Goal: Transaction & Acquisition: Purchase product/service

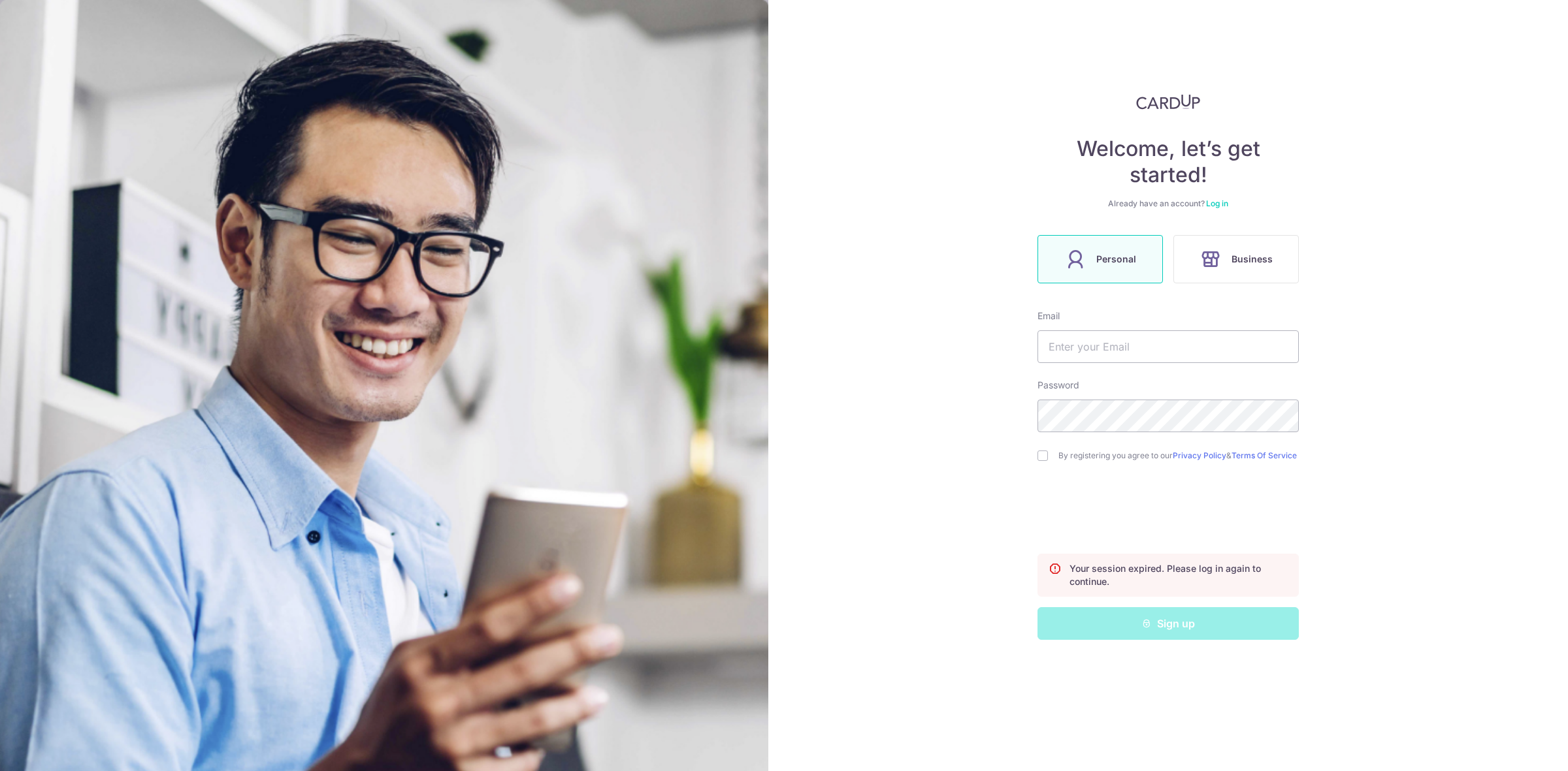
click at [1224, 200] on link "Log in" at bounding box center [1217, 203] width 22 height 10
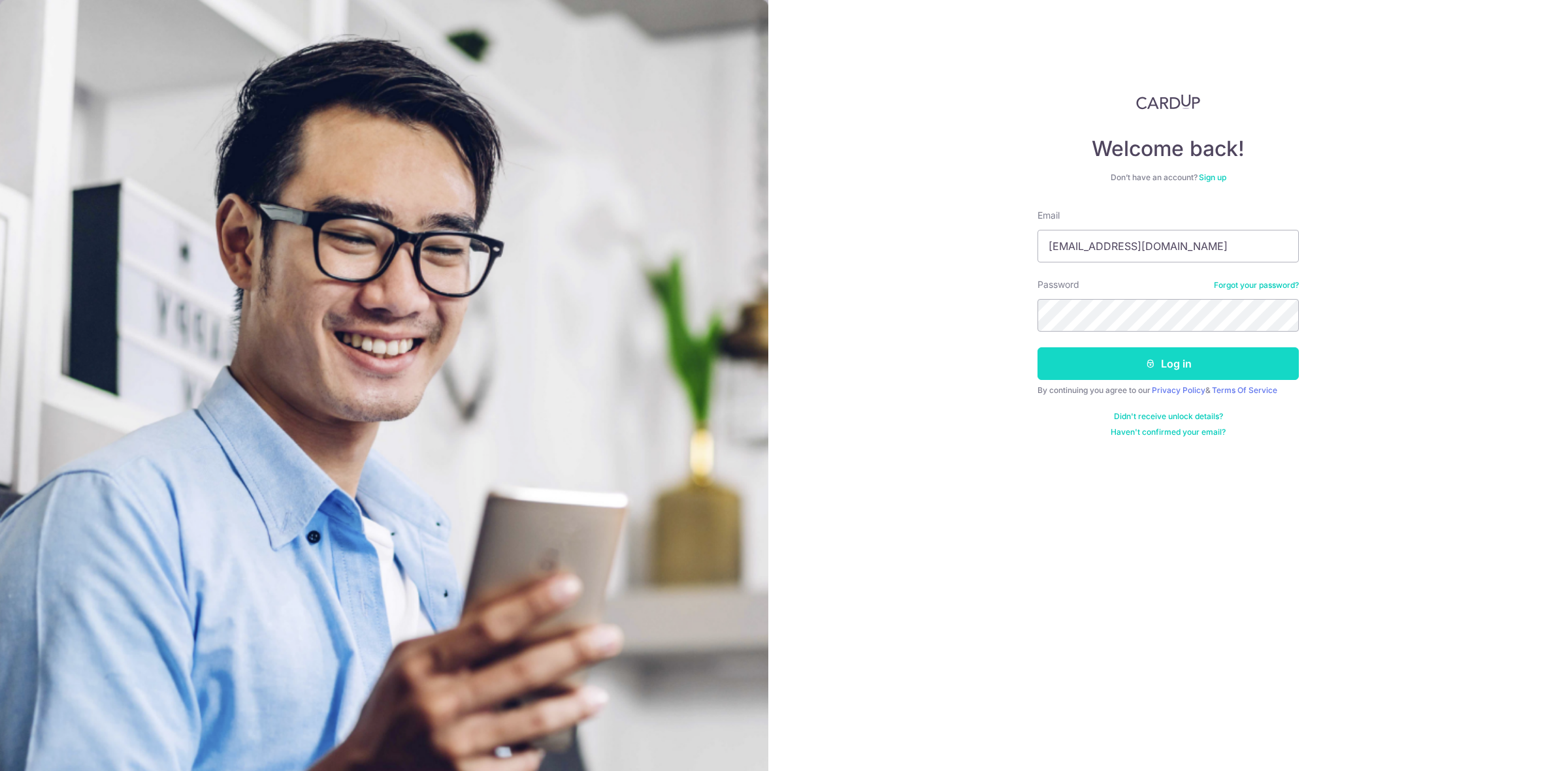
click at [1155, 350] on button "Log in" at bounding box center [1168, 363] width 261 height 32
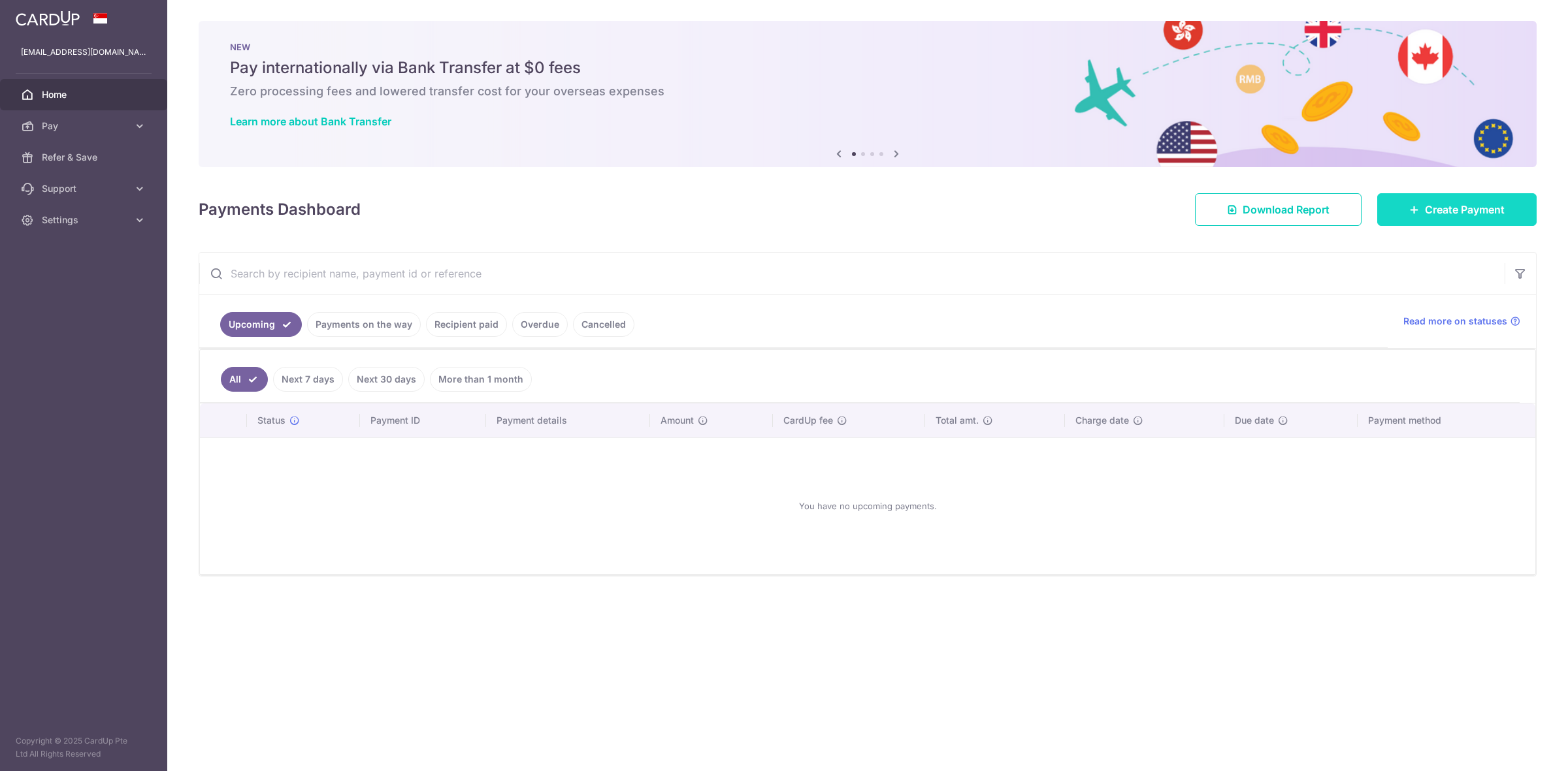
click at [1413, 204] on icon at bounding box center [1415, 209] width 10 height 10
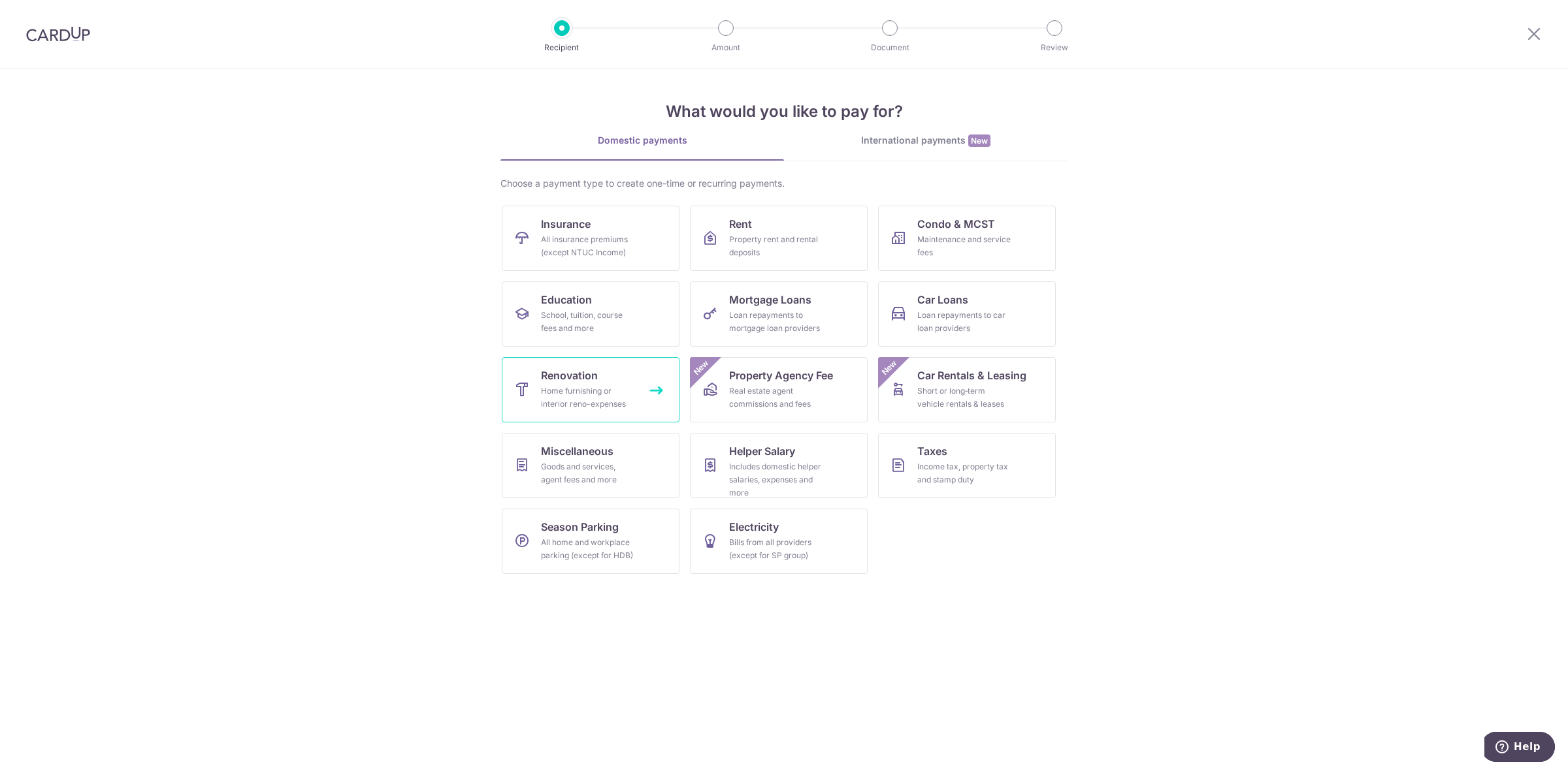
click at [603, 386] on div "Home furnishing or interior reno-expenses" at bounding box center [588, 397] width 94 height 26
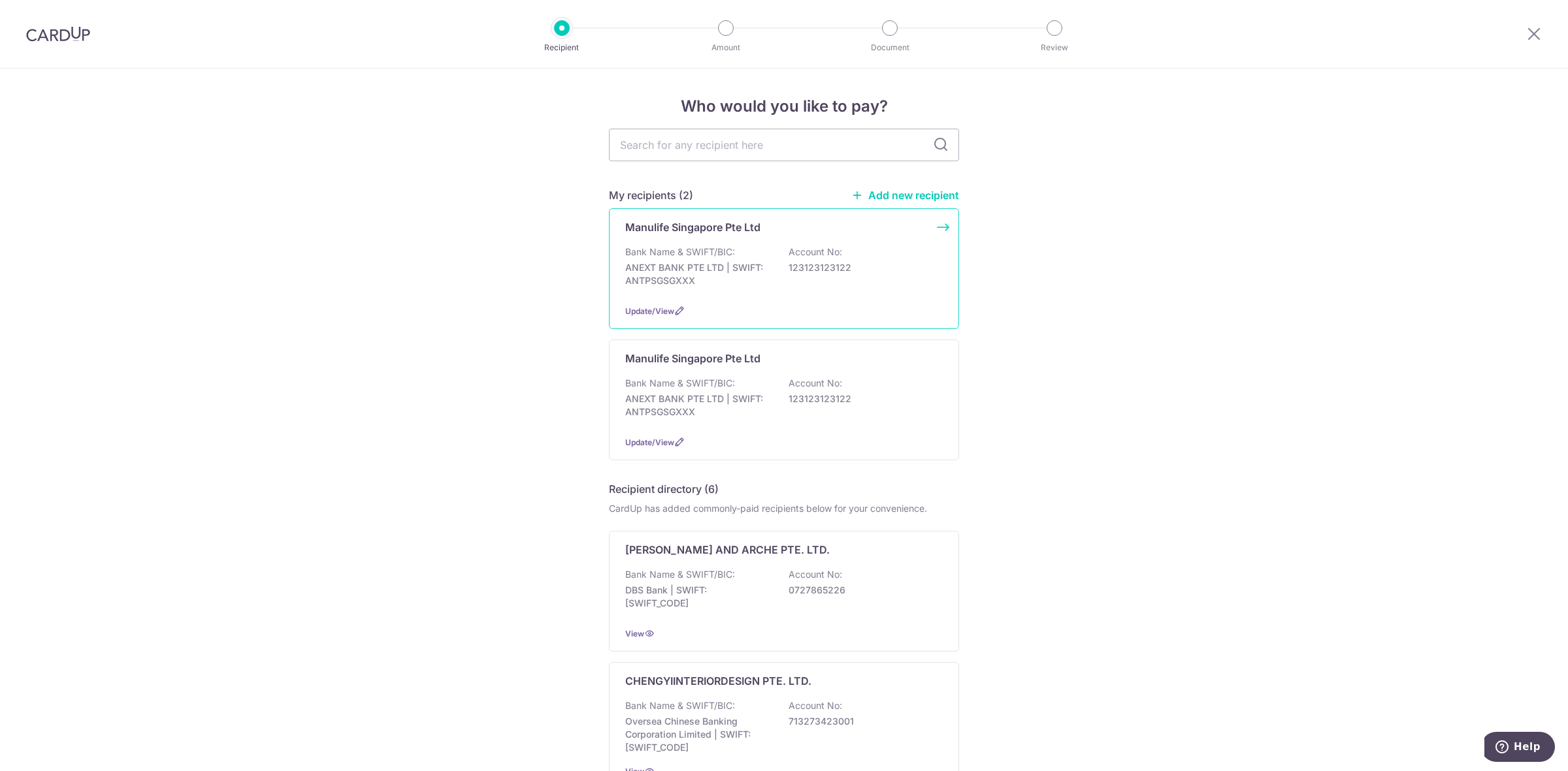
click at [834, 243] on div "Manulife Singapore Pte Ltd Bank Name & SWIFT/BIC: ANEXT BANK PTE LTD | SWIFT: A…" at bounding box center [784, 269] width 350 height 121
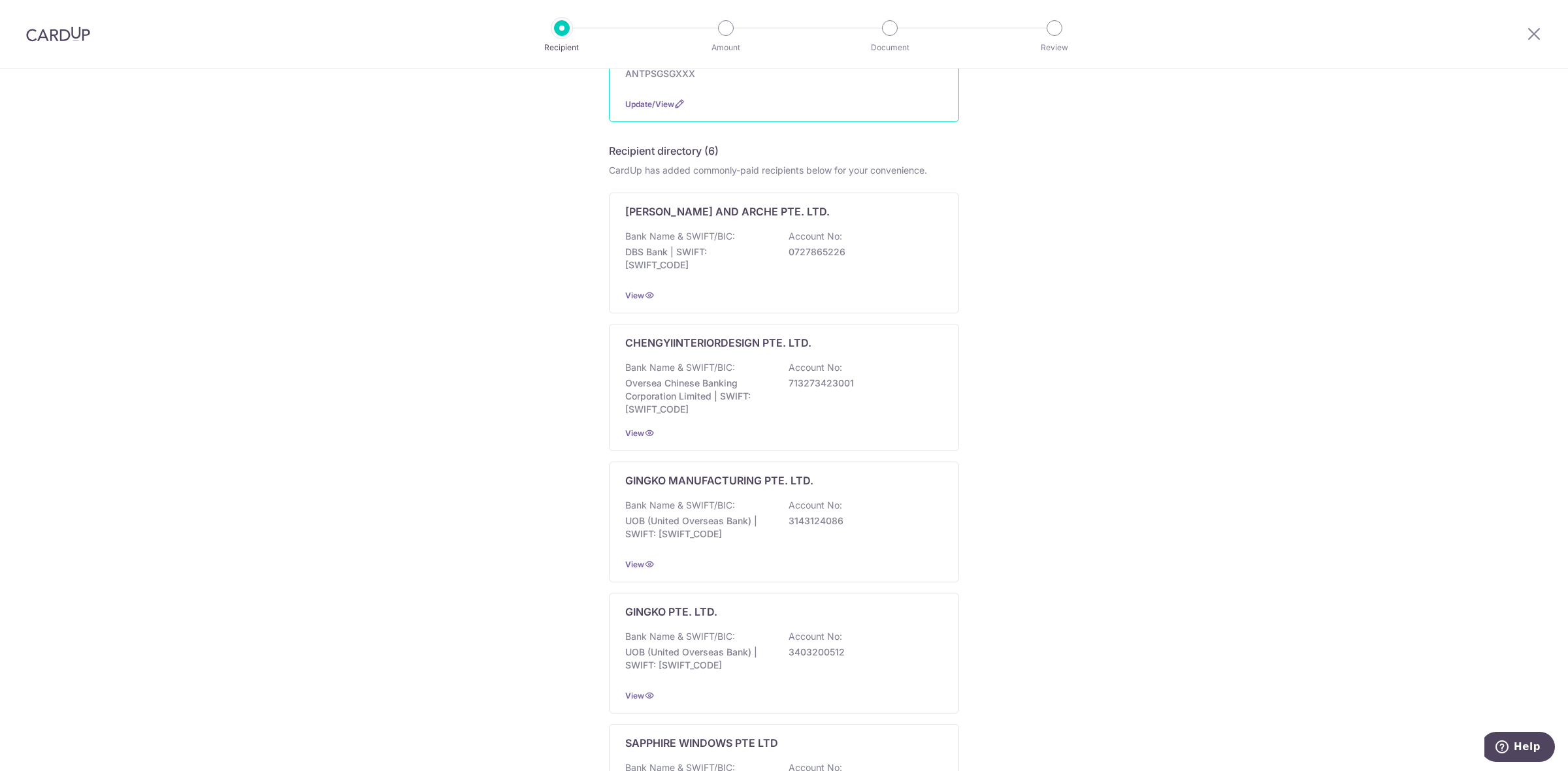
scroll to position [374, 0]
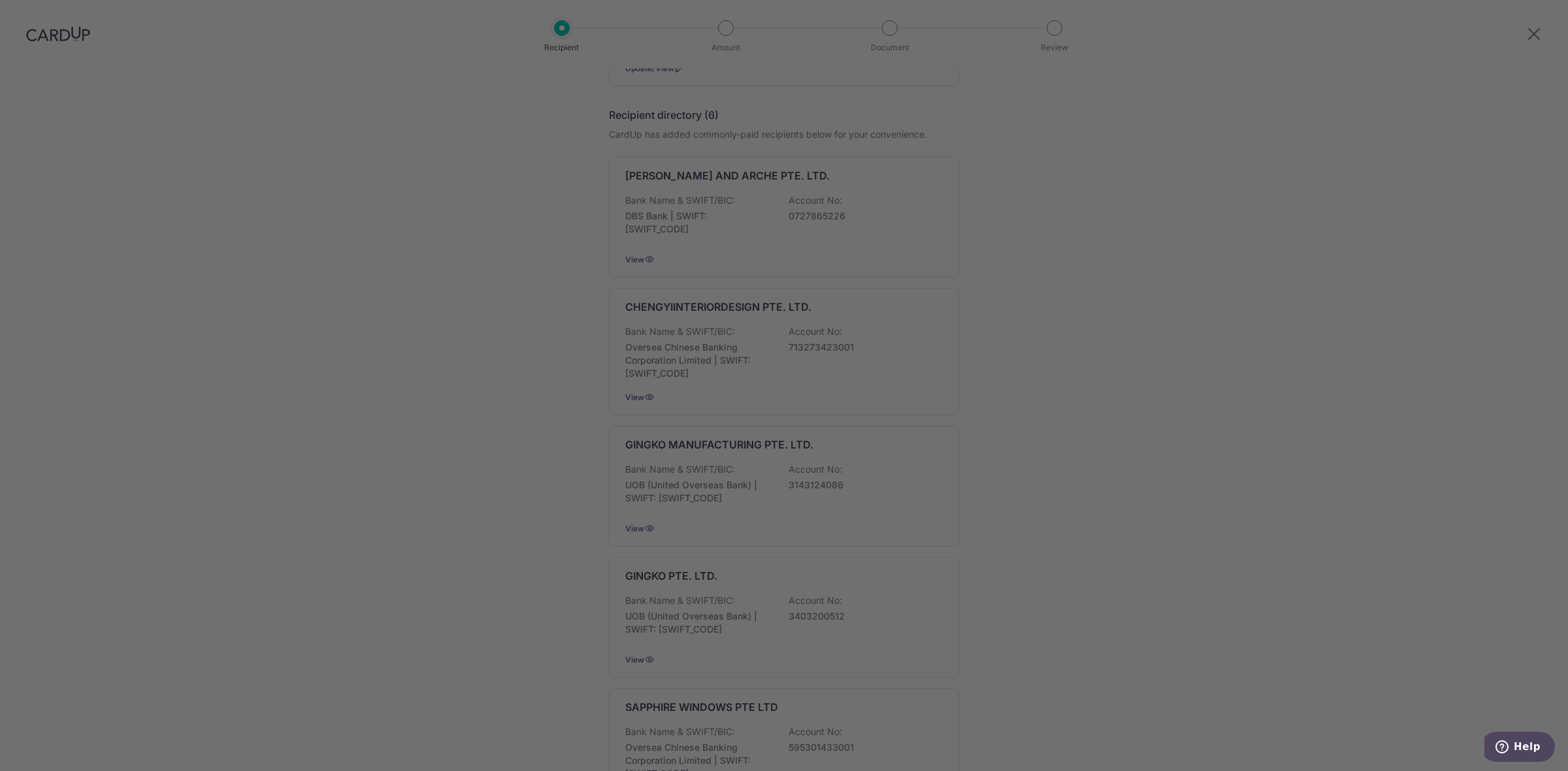
click at [870, 196] on div at bounding box center [791, 389] width 1583 height 779
click at [862, 236] on div at bounding box center [791, 389] width 1583 height 779
click at [853, 240] on div at bounding box center [791, 389] width 1583 height 779
click at [944, 350] on div "CHENGYIINTERIORDESIGN PTE. LTD. Bank Name & SWIFT/BIC: Oversea Chinese Banking …" at bounding box center [784, 352] width 350 height 128
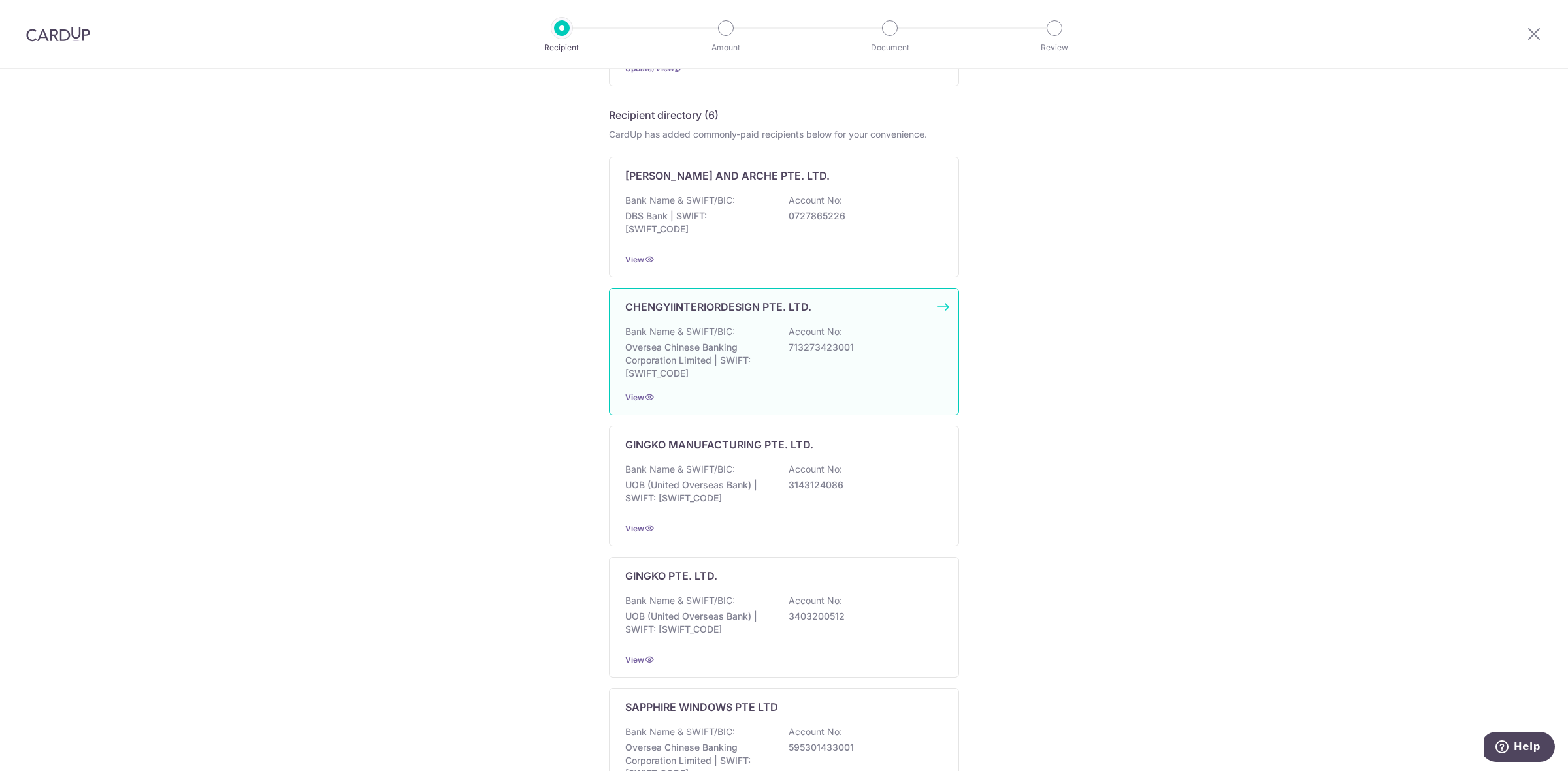
click at [892, 340] on div "Bank Name & SWIFT/BIC: Oversea Chinese Banking Corporation Limited | SWIFT: OCB…" at bounding box center [784, 352] width 317 height 55
click at [870, 340] on div "Bank Name & SWIFT/BIC: Oversea Chinese Banking Corporation Limited | SWIFT: OCB…" at bounding box center [784, 352] width 317 height 55
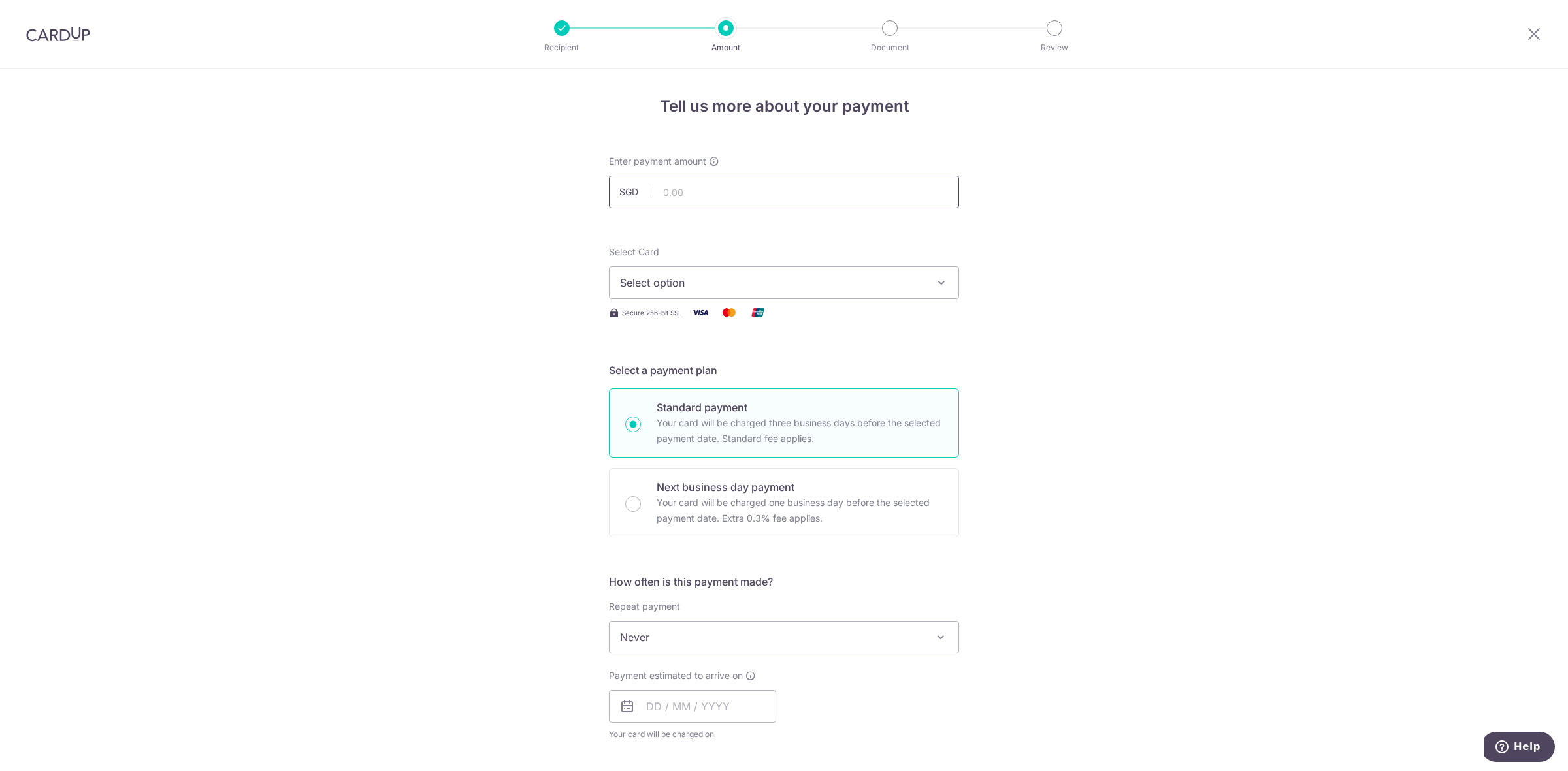
click at [763, 187] on input "text" at bounding box center [784, 192] width 350 height 32
click at [769, 178] on input "text" at bounding box center [784, 192] width 350 height 32
paste input "29050"
type input "29,050.00"
click at [768, 284] on span "Select option" at bounding box center [772, 282] width 305 height 15
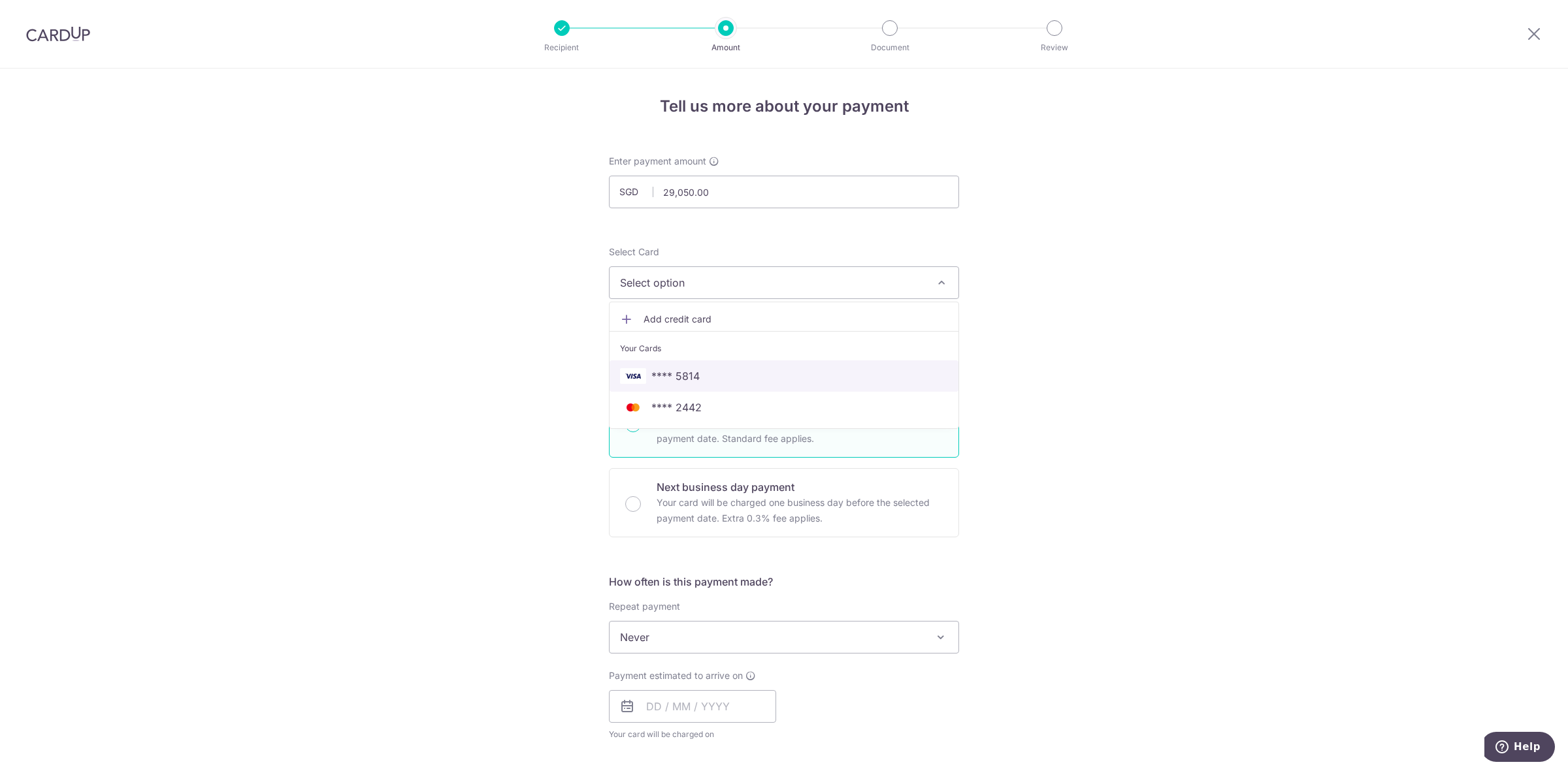
click at [719, 382] on span "**** 5814" at bounding box center [784, 376] width 328 height 15
click at [1114, 426] on div "Tell us more about your payment Enter payment amount SGD 29,050.00 29050.00 Sel…" at bounding box center [784, 702] width 1568 height 1269
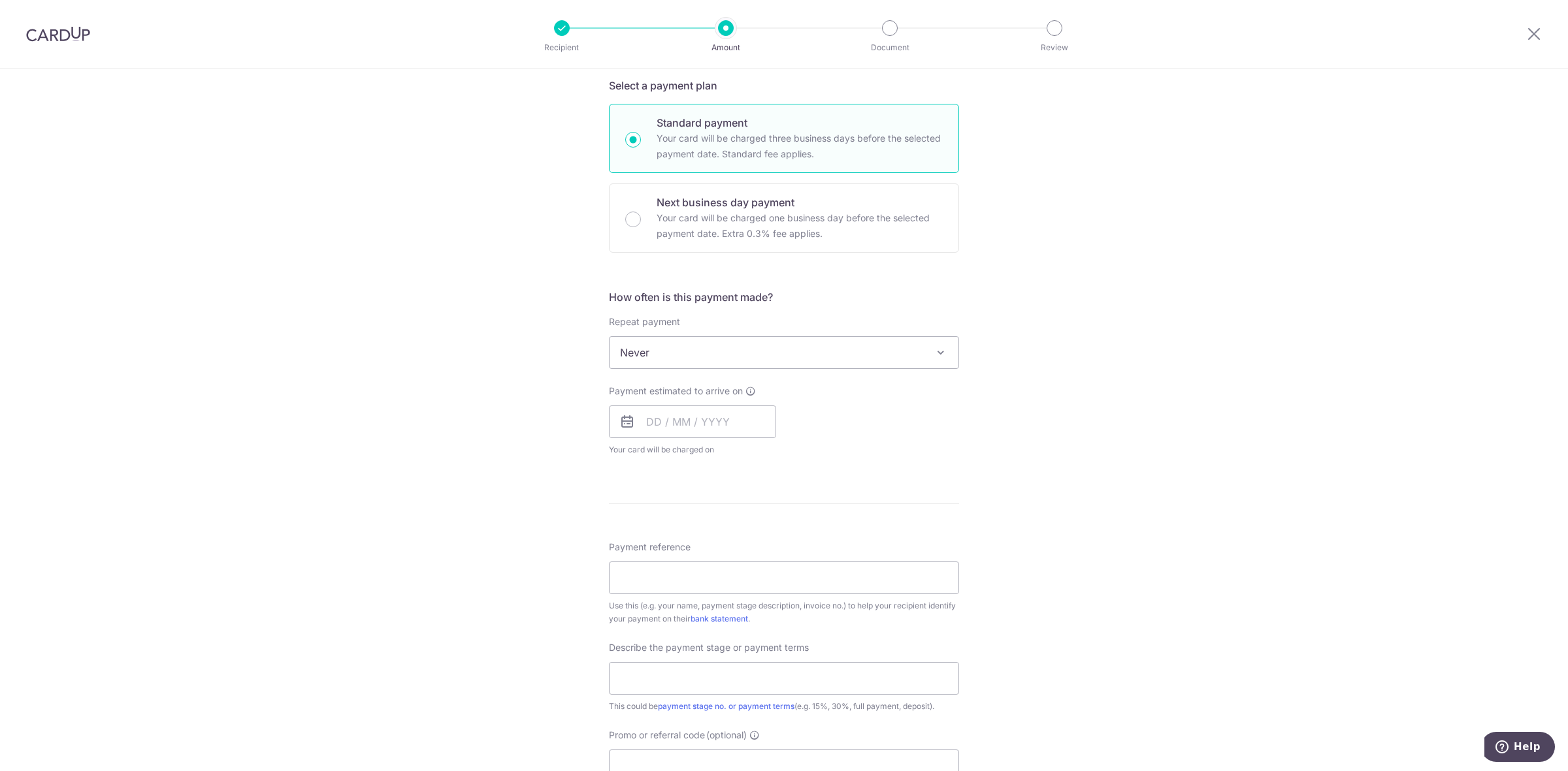
scroll to position [327, 0]
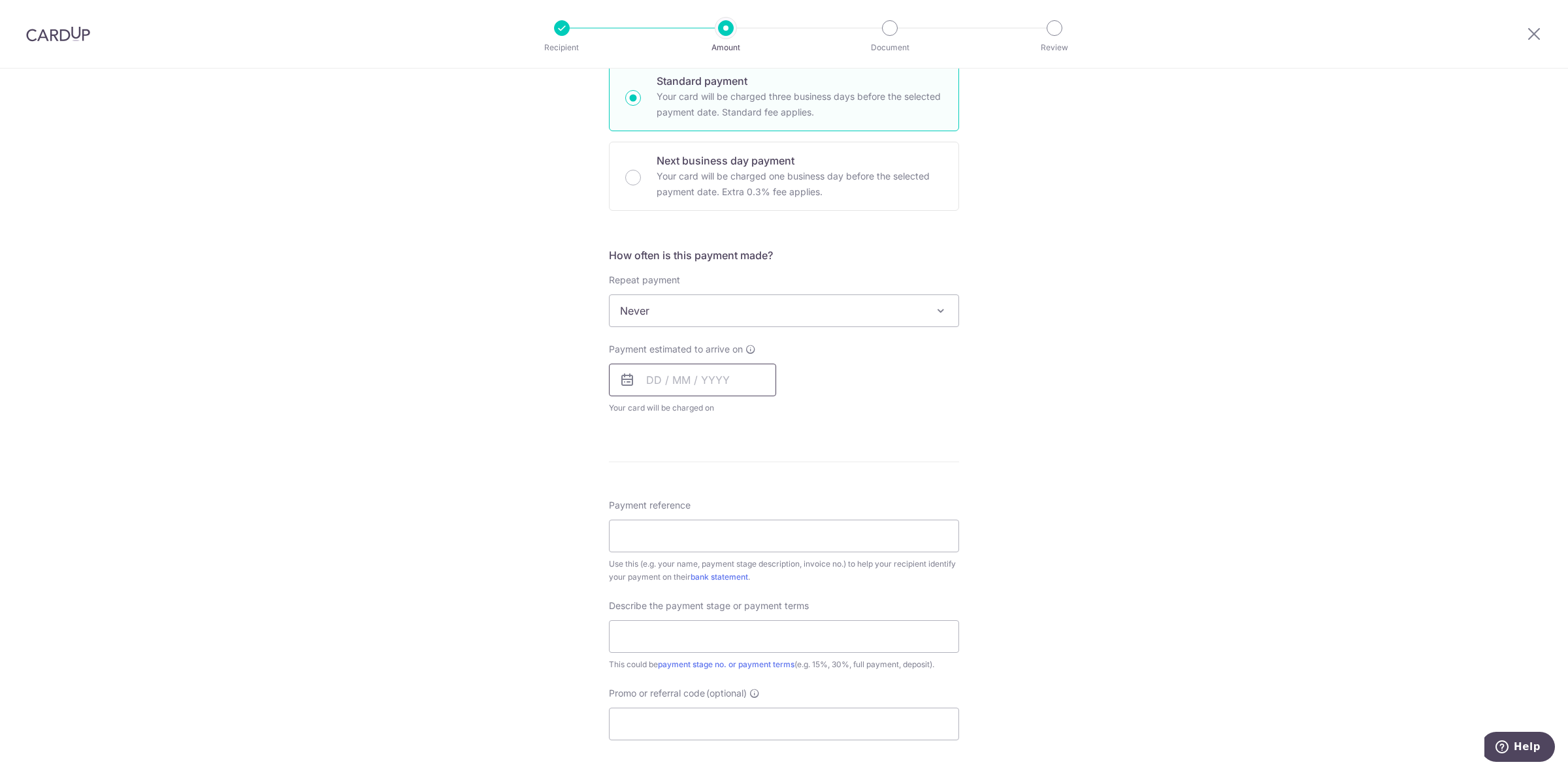
click at [695, 368] on input "text" at bounding box center [693, 380] width 167 height 32
click at [760, 521] on link "19" at bounding box center [766, 525] width 21 height 21
type input "19/09/2025"
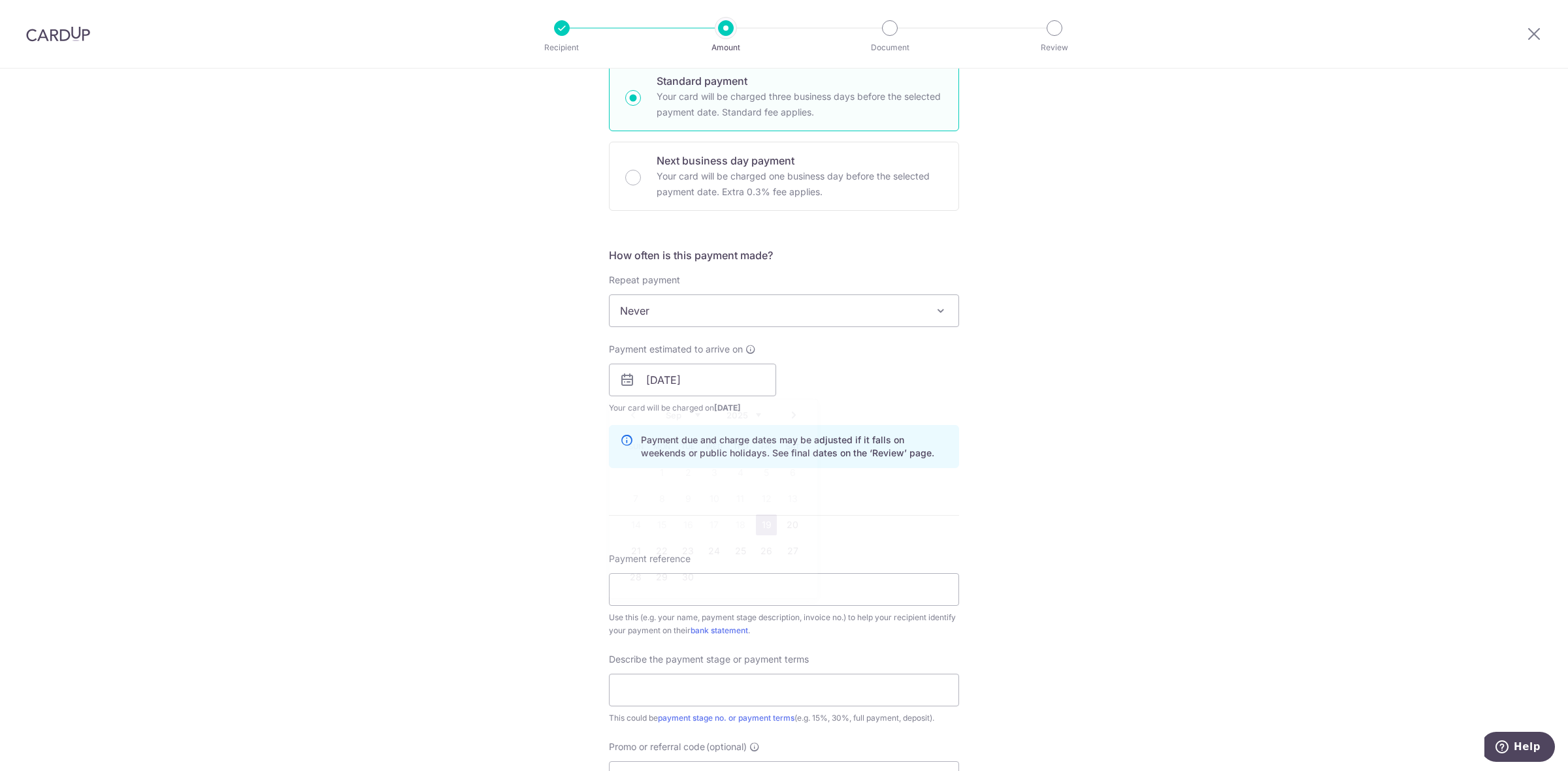
click at [1047, 400] on div "Tell us more about your payment Enter payment amount SGD 29,050.00 29050.00 Sel…" at bounding box center [784, 403] width 1568 height 1322
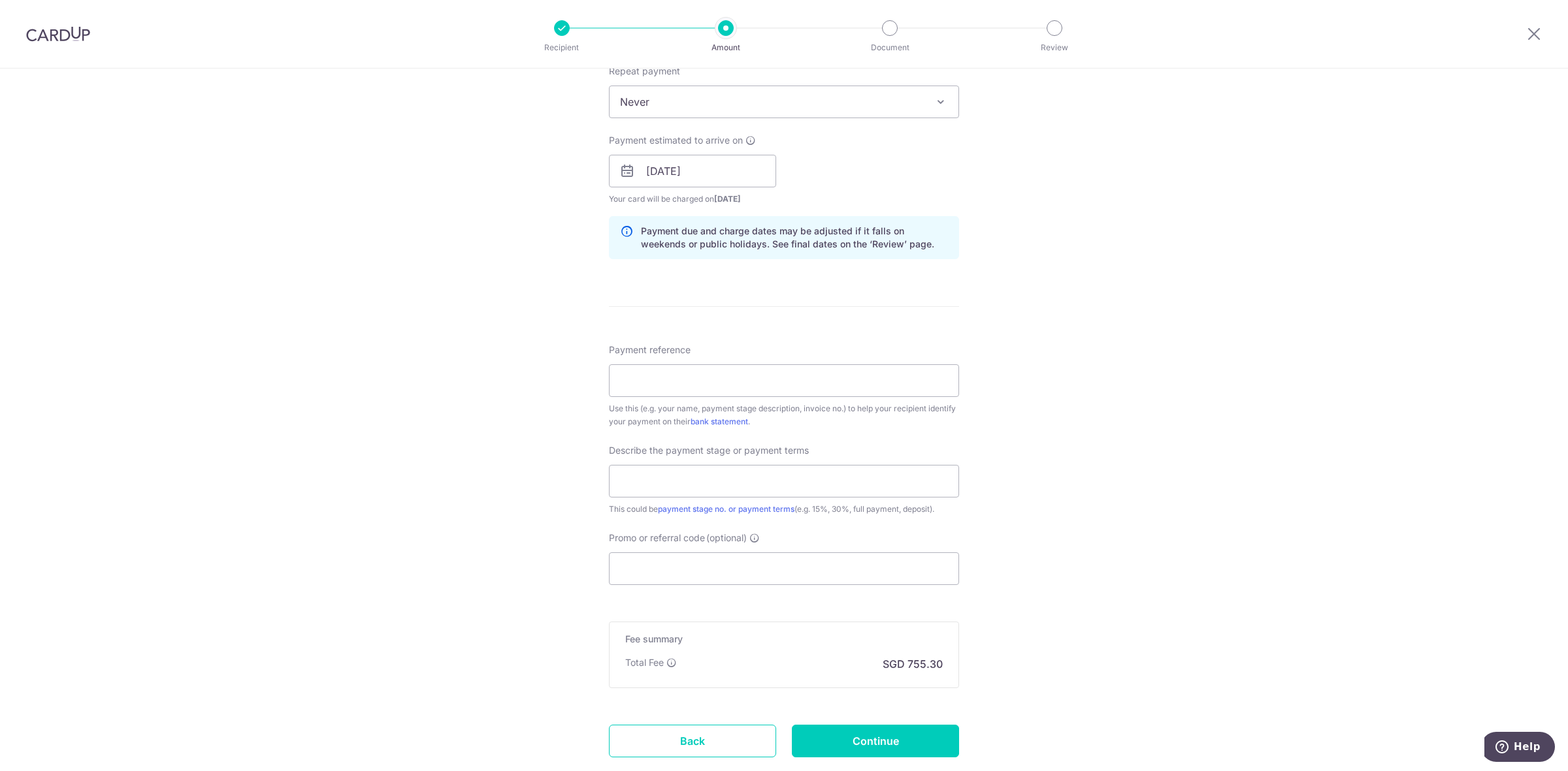
scroll to position [568, 0]
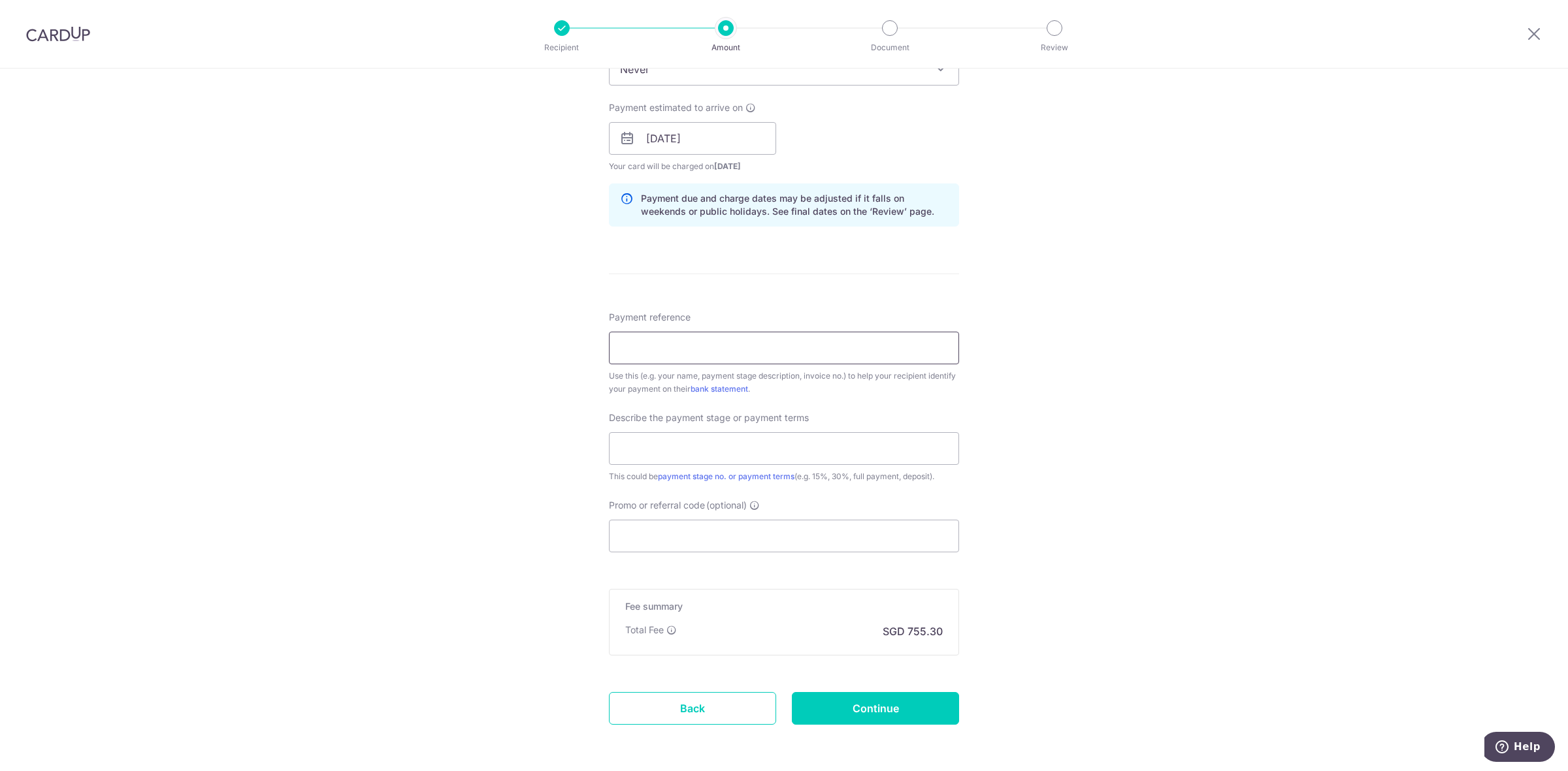
click at [695, 340] on input "Payment reference" at bounding box center [784, 348] width 350 height 32
type input "TEST"
click at [680, 431] on div "Describe the payment stage or payment terms This could be payment stage no. or …" at bounding box center [784, 447] width 350 height 71
click at [678, 452] on input "text" at bounding box center [784, 448] width 350 height 32
click at [715, 449] on input "2nd downpayment" at bounding box center [784, 448] width 350 height 32
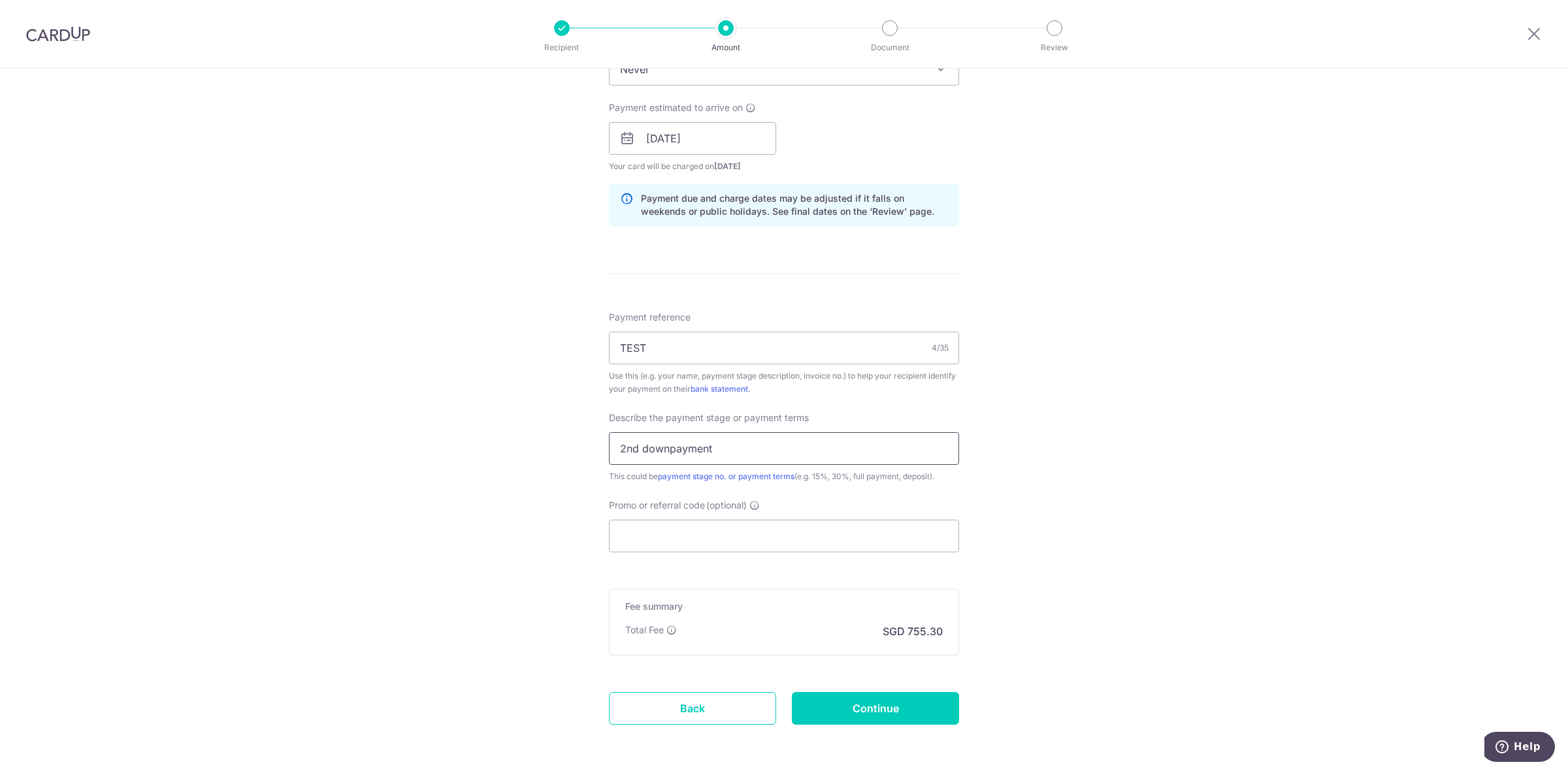
click at [715, 449] on input "2nd downpayment" at bounding box center [784, 448] width 350 height 32
click at [701, 450] on input "30% DOWNPAYMENT" at bounding box center [784, 448] width 350 height 32
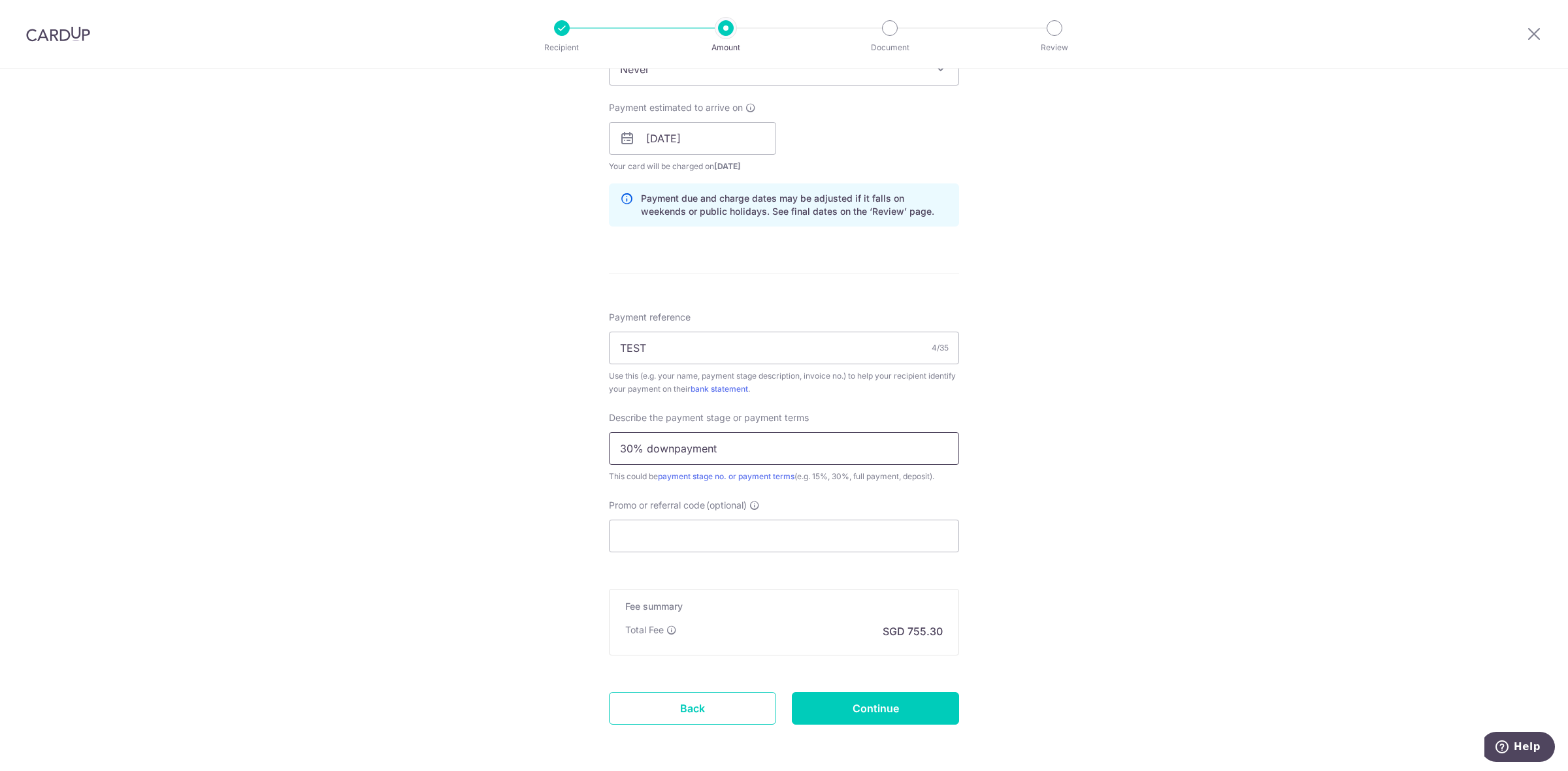
type input "30% downpayment"
click at [684, 519] on div "Promo or referral code (optional) The discounted fee will be shown on the revie…" at bounding box center [784, 526] width 350 height 54
click at [684, 534] on input "Promo or referral code (optional)" at bounding box center [784, 536] width 350 height 32
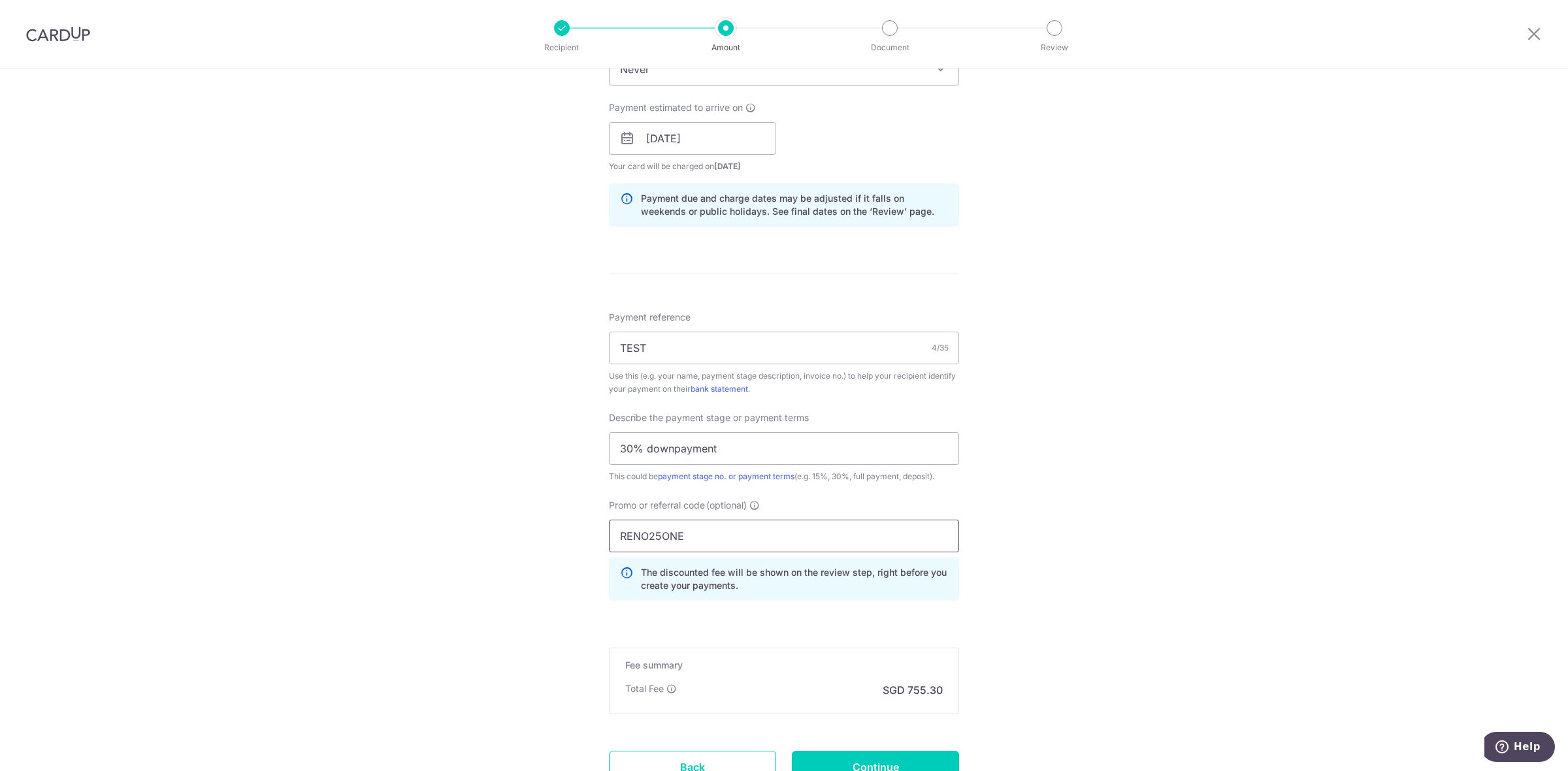
scroll to position [680, 0]
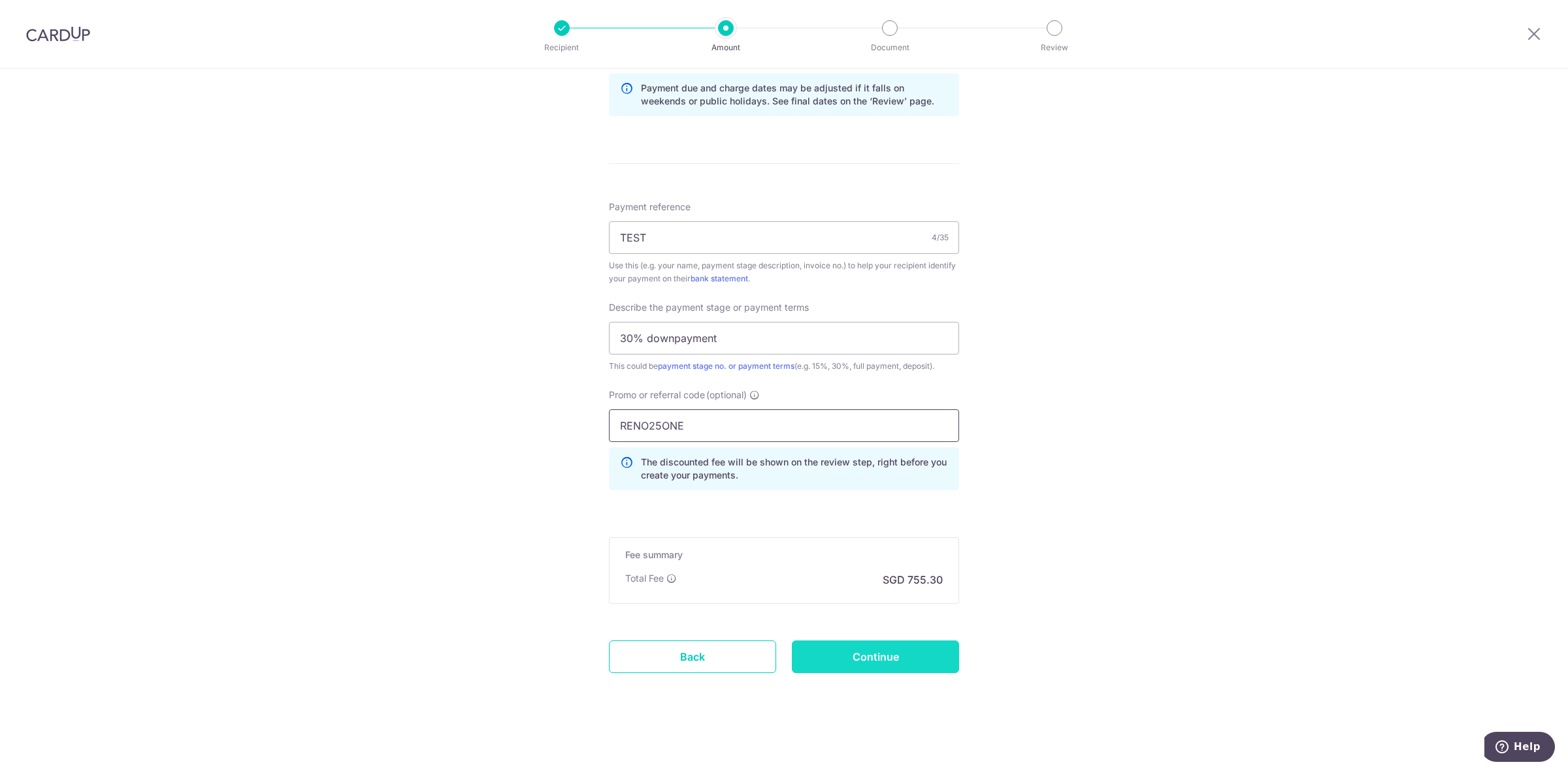
type input "RENO25ONE"
click at [892, 654] on input "Continue" at bounding box center [875, 657] width 167 height 32
type input "Create Schedule"
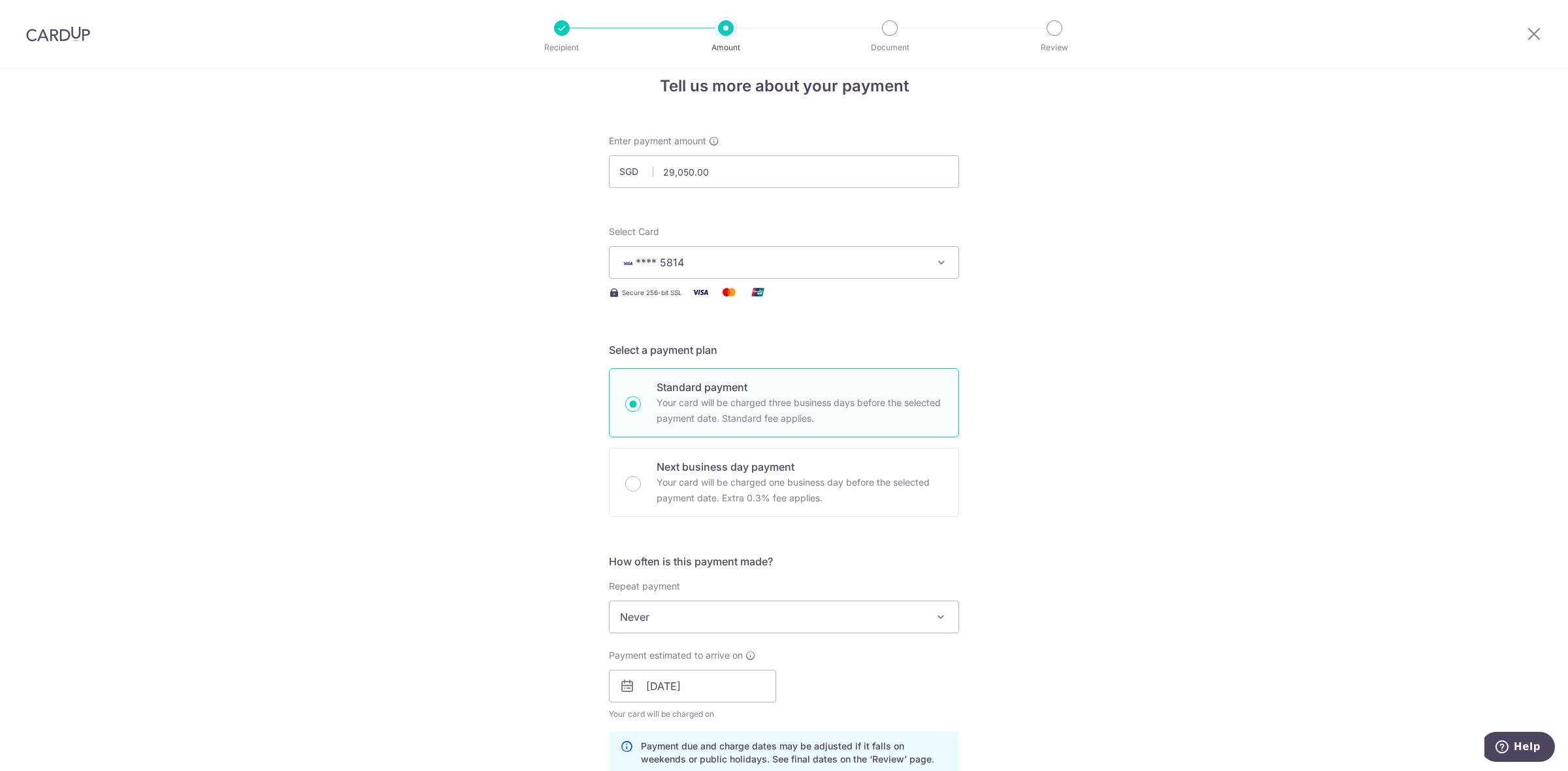
scroll to position [18, 0]
click at [1142, 497] on div "Tell us more about your payment Enter payment amount SGD 29,050.00 29050.00 Sel…" at bounding box center [784, 750] width 1568 height 1399
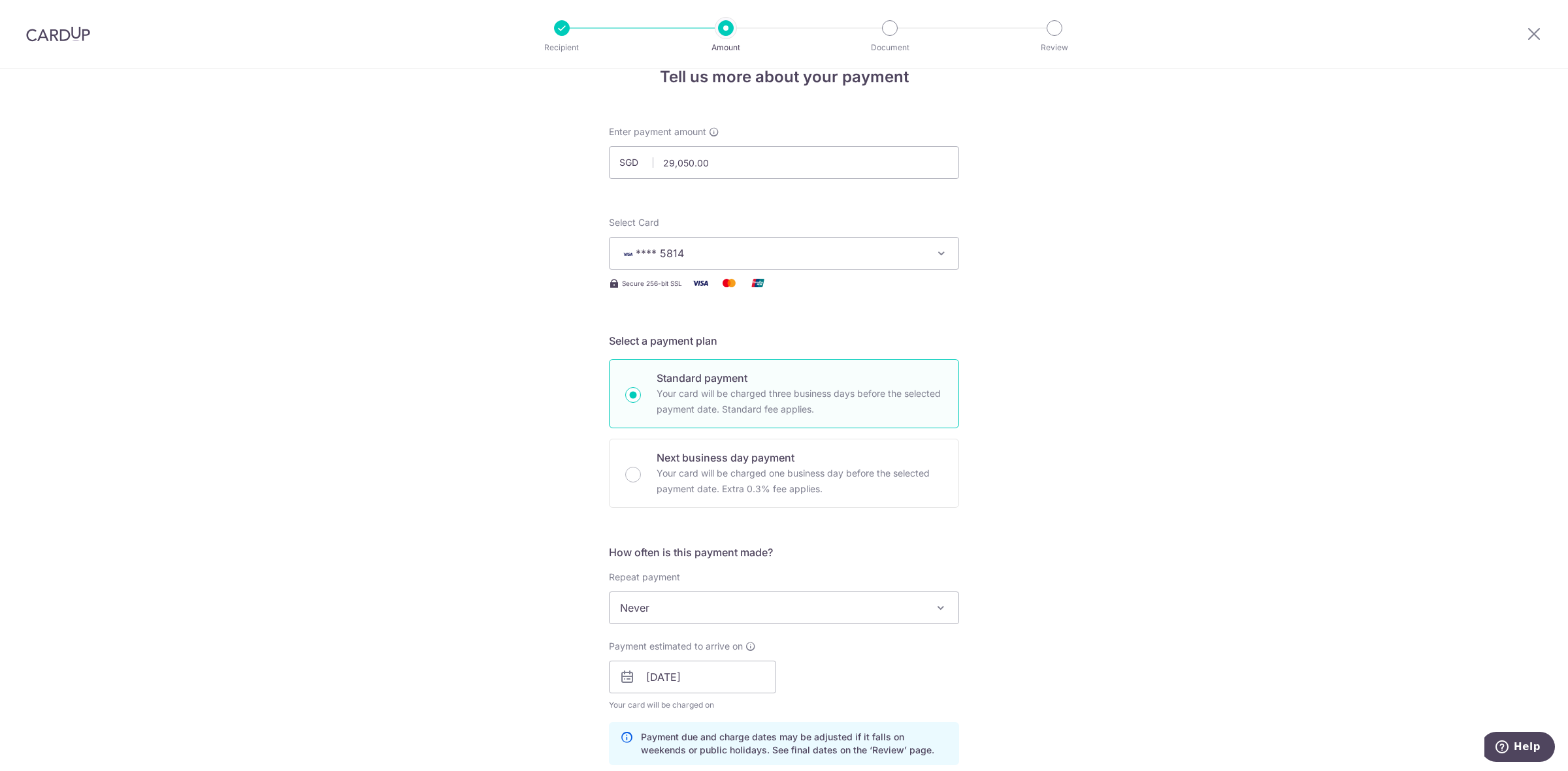
scroll to position [20, 0]
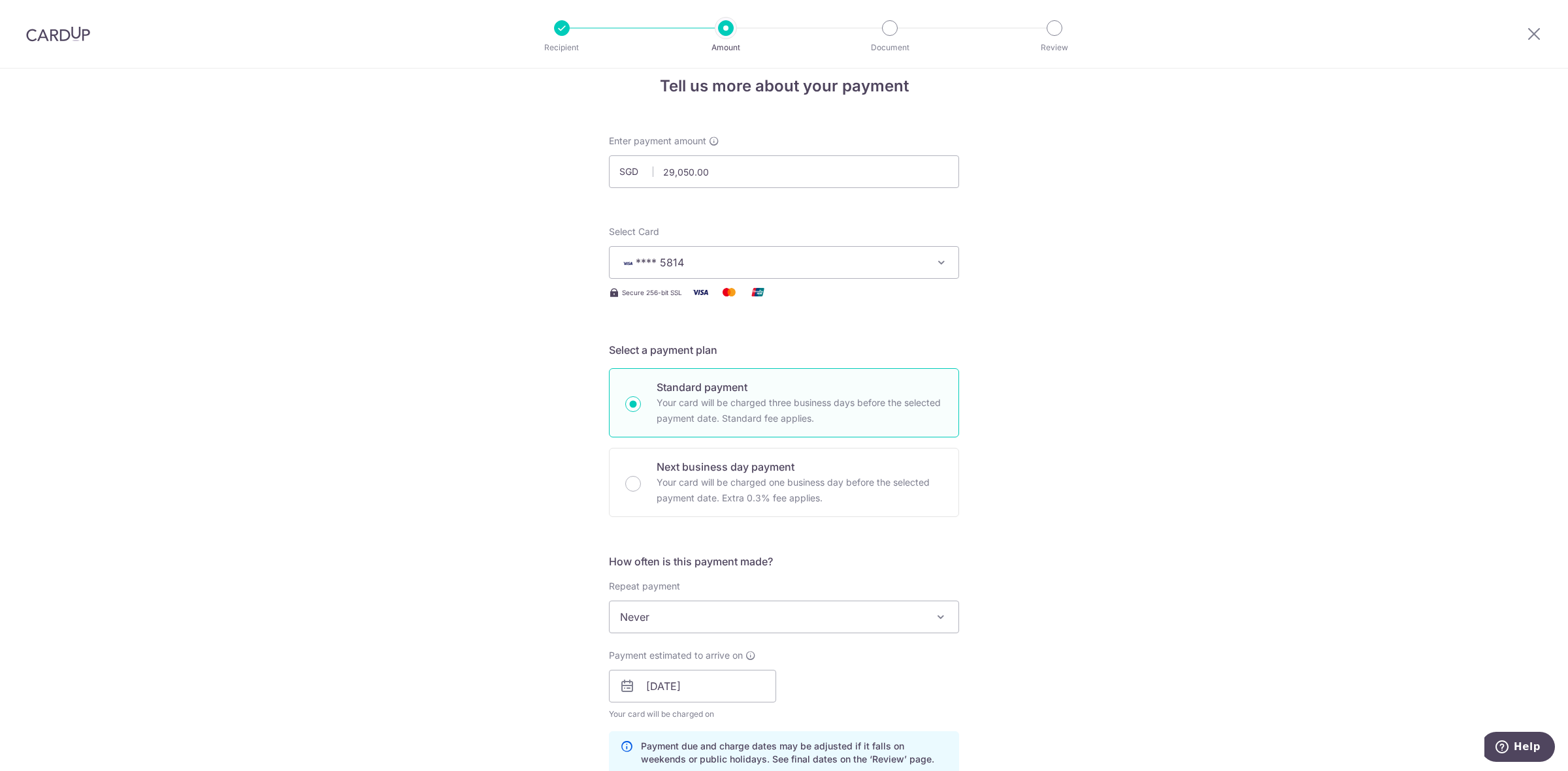
click at [1093, 419] on div "Tell us more about your payment Enter payment amount SGD 29,050.00 29050.00 Sel…" at bounding box center [784, 748] width 1568 height 1399
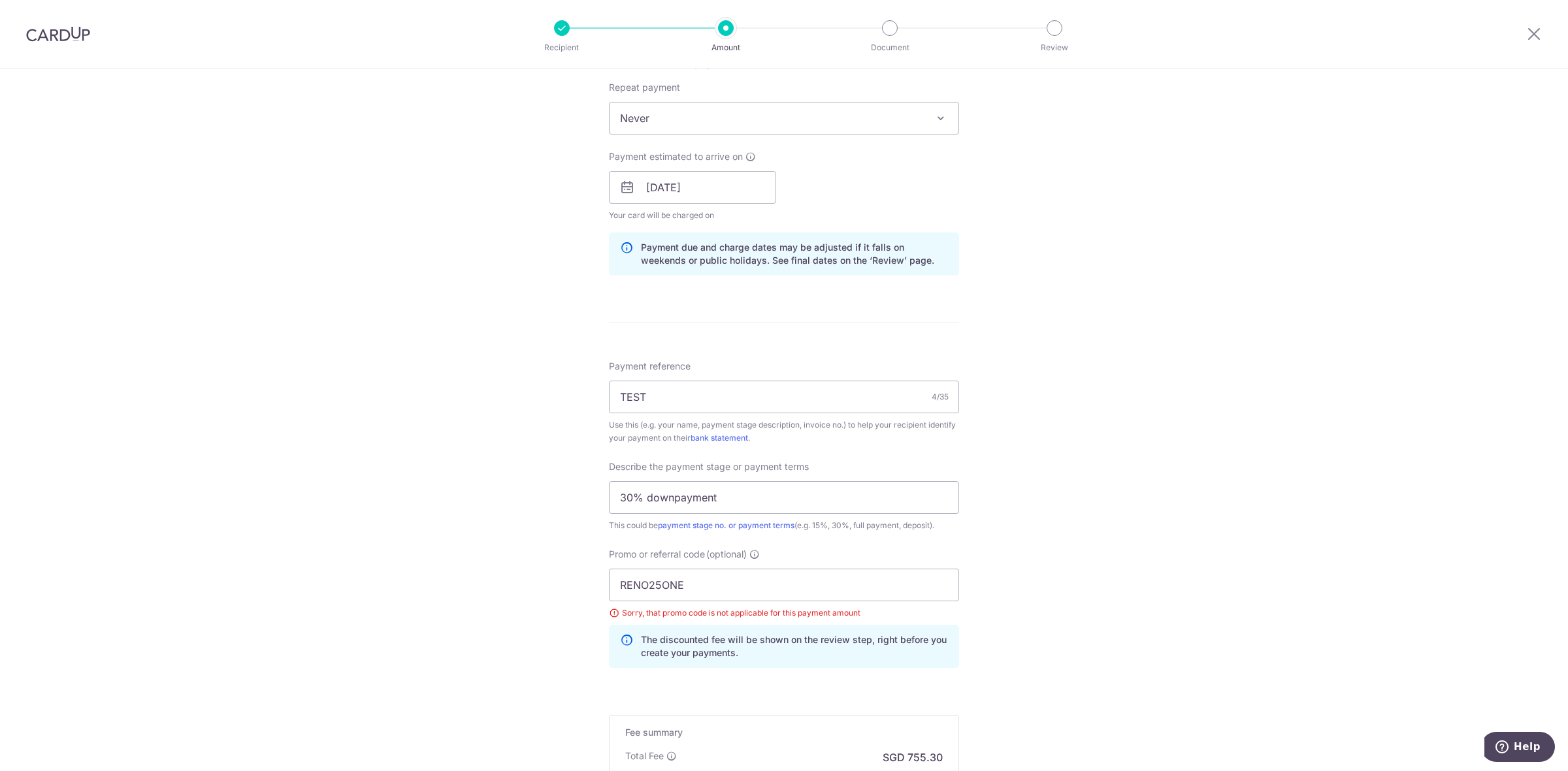
scroll to position [520, 0]
drag, startPoint x: 1251, startPoint y: 199, endPoint x: 1145, endPoint y: 128, distance: 127.6
click at [1251, 199] on div "Tell us more about your payment Enter payment amount SGD 29,050.00 29050.00 Sel…" at bounding box center [784, 248] width 1568 height 1399
drag, startPoint x: 619, startPoint y: 609, endPoint x: 884, endPoint y: 608, distance: 265.0
click at [884, 608] on div "Sorry, that promo code is not applicable for this payment amount" at bounding box center [784, 613] width 350 height 13
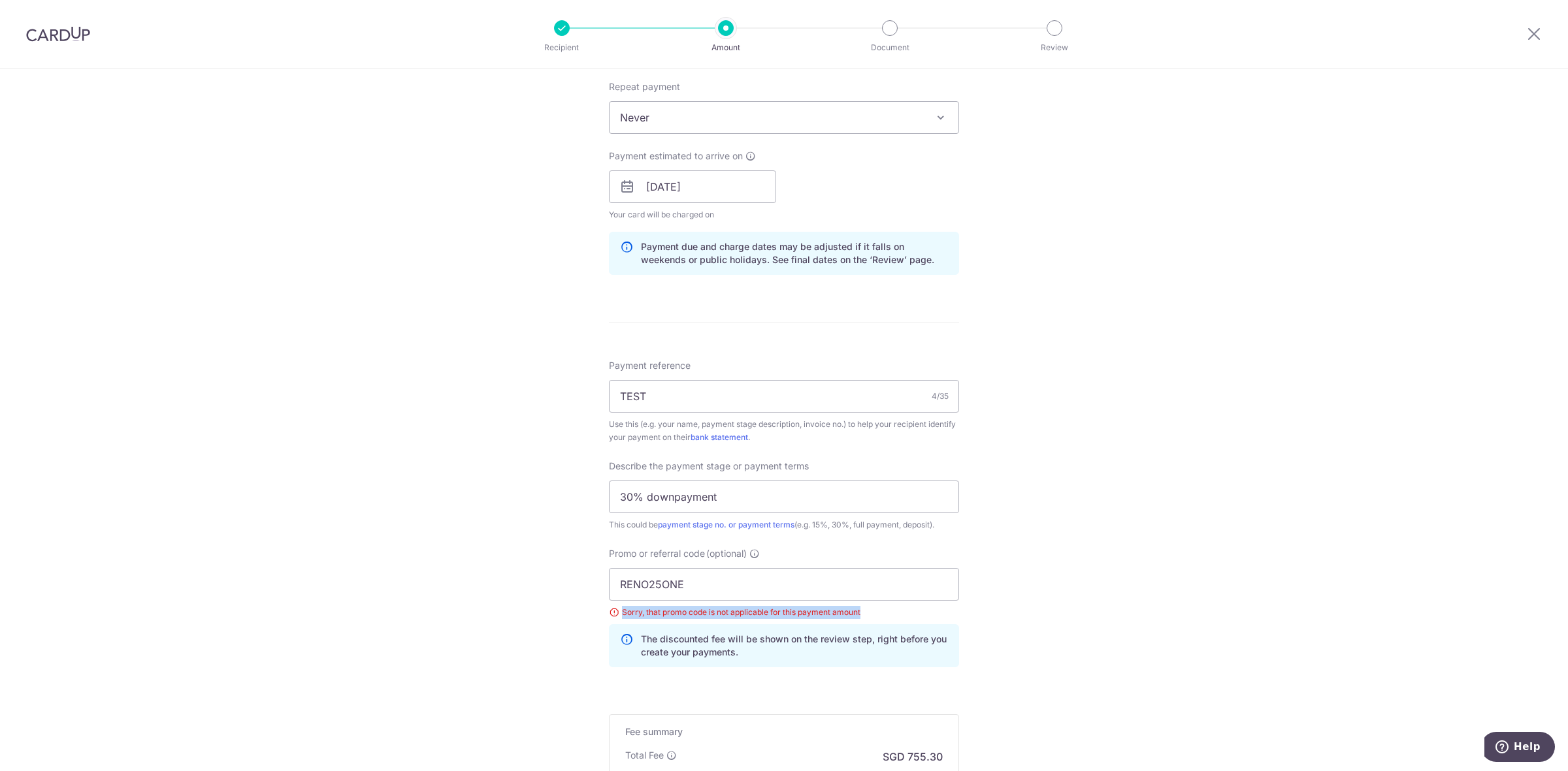
copy div "Sorry, that promo code is not applicable for this payment amount"
